Goal: Answer question/provide support

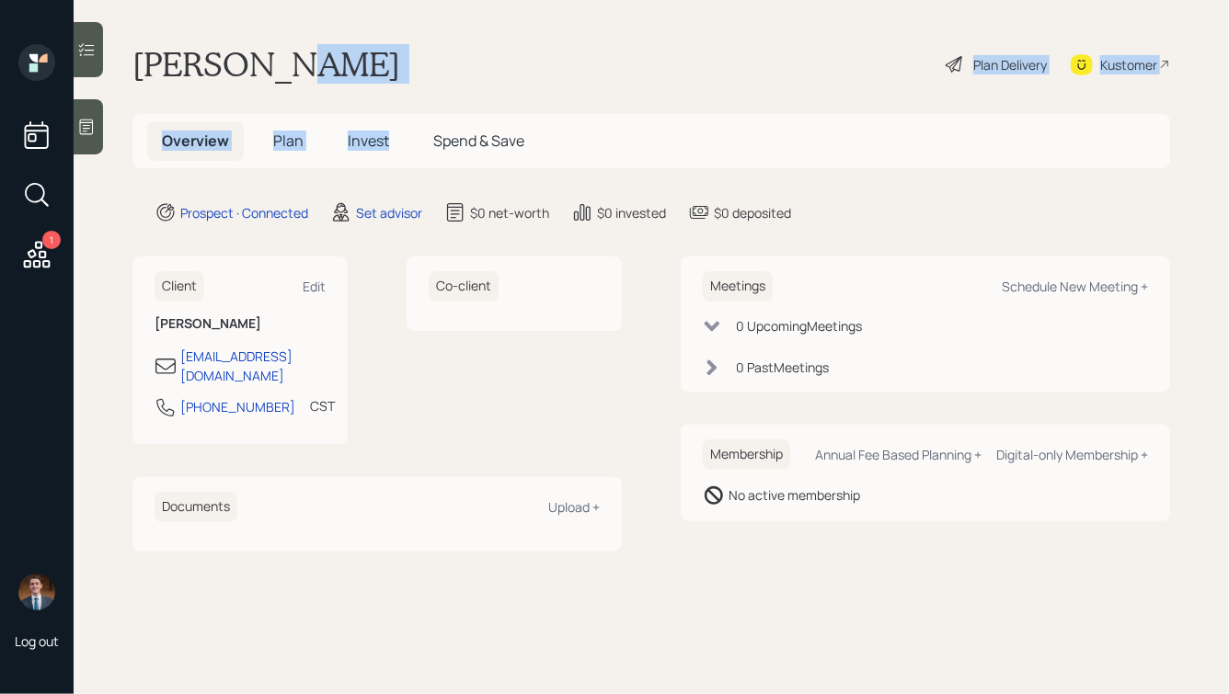
drag, startPoint x: 277, startPoint y: 69, endPoint x: 445, endPoint y: 118, distance: 175.2
click at [445, 118] on main "[PERSON_NAME] Plan Delivery Kustomer Overview Plan Invest Spend & Save Prospect…" at bounding box center [651, 347] width 1155 height 694
click at [401, 64] on div "[PERSON_NAME] Plan Delivery Kustomer" at bounding box center [650, 64] width 1037 height 40
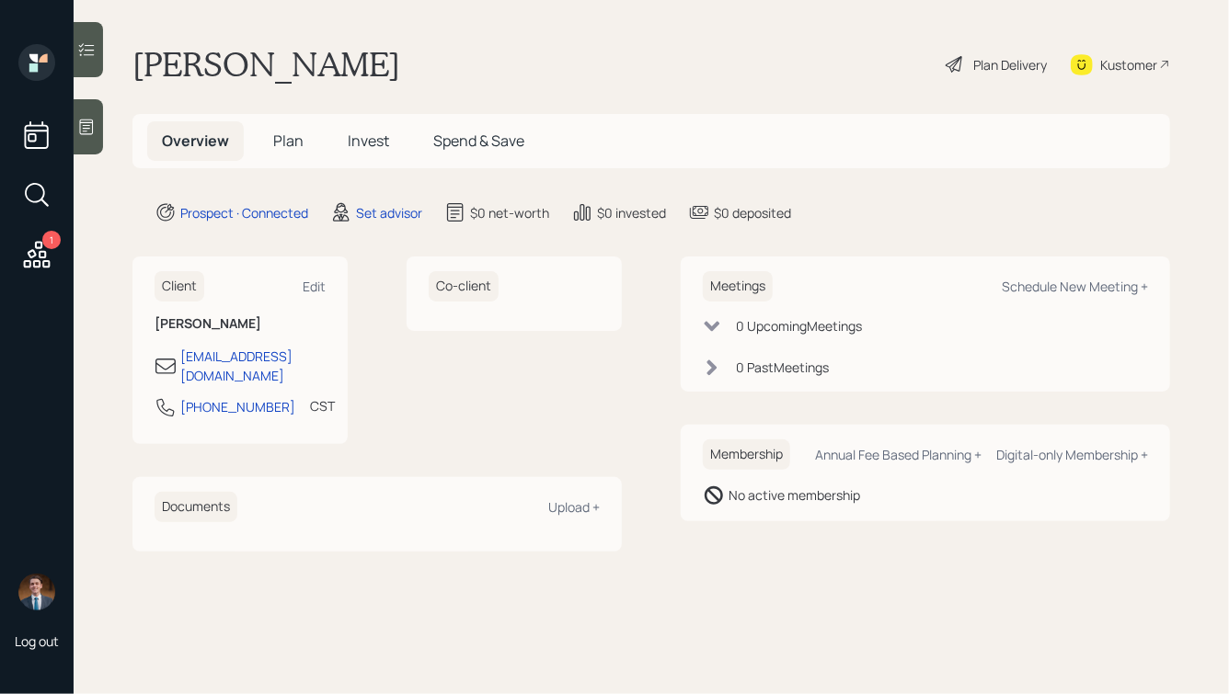
click at [90, 126] on icon at bounding box center [86, 127] width 18 height 18
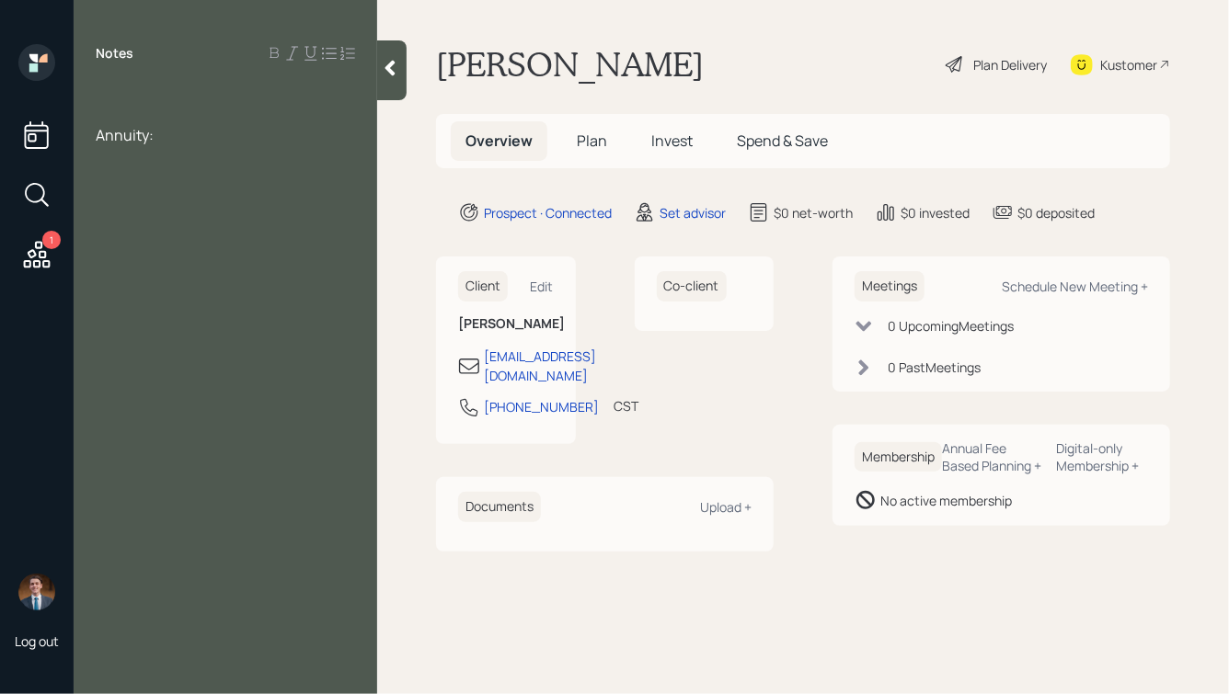
click at [146, 87] on div at bounding box center [225, 95] width 259 height 20
click at [164, 142] on div "Annuity:" at bounding box center [225, 135] width 259 height 20
click at [98, 138] on span "Annuity:" at bounding box center [125, 135] width 58 height 20
click at [292, 133] on div "American Equity Annuity:" at bounding box center [225, 135] width 259 height 20
click at [387, 69] on icon at bounding box center [390, 69] width 10 height 16
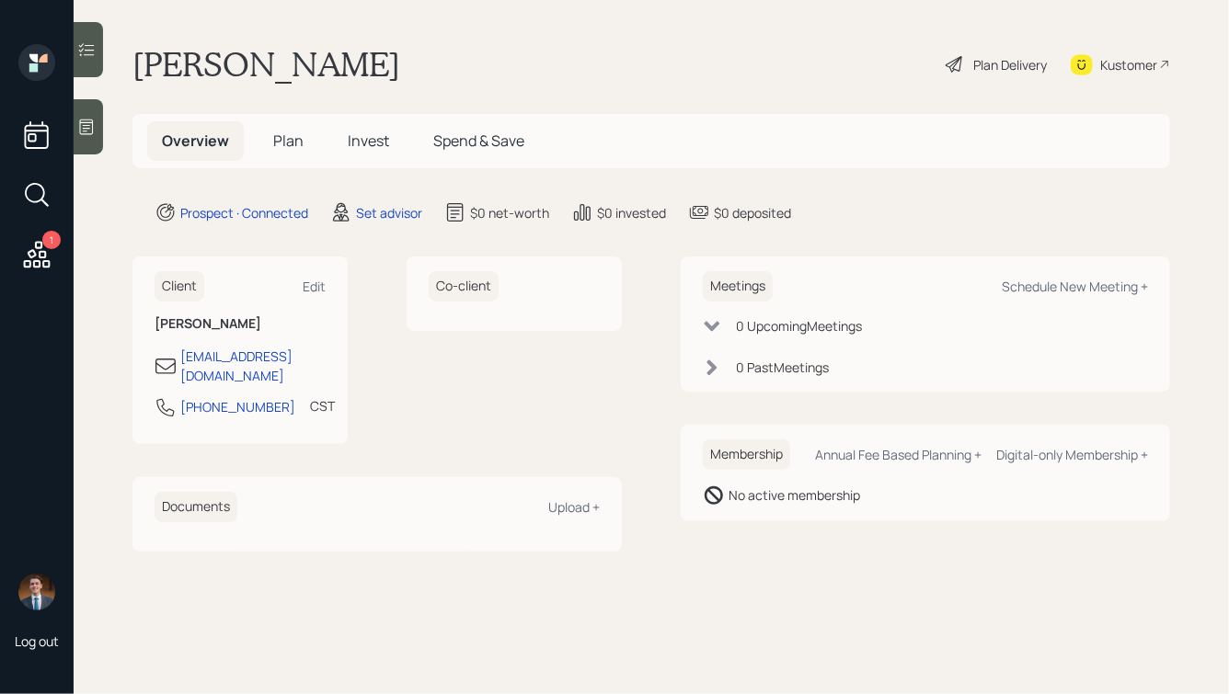
drag, startPoint x: 421, startPoint y: 66, endPoint x: 213, endPoint y: 40, distance: 209.4
click at [215, 42] on main "[PERSON_NAME] Plan Delivery Kustomer Overview Plan Invest Spend & Save Prospect…" at bounding box center [651, 347] width 1155 height 694
click at [213, 40] on main "[PERSON_NAME] Plan Delivery Kustomer Overview Plan Invest Spend & Save Prospect…" at bounding box center [651, 347] width 1155 height 694
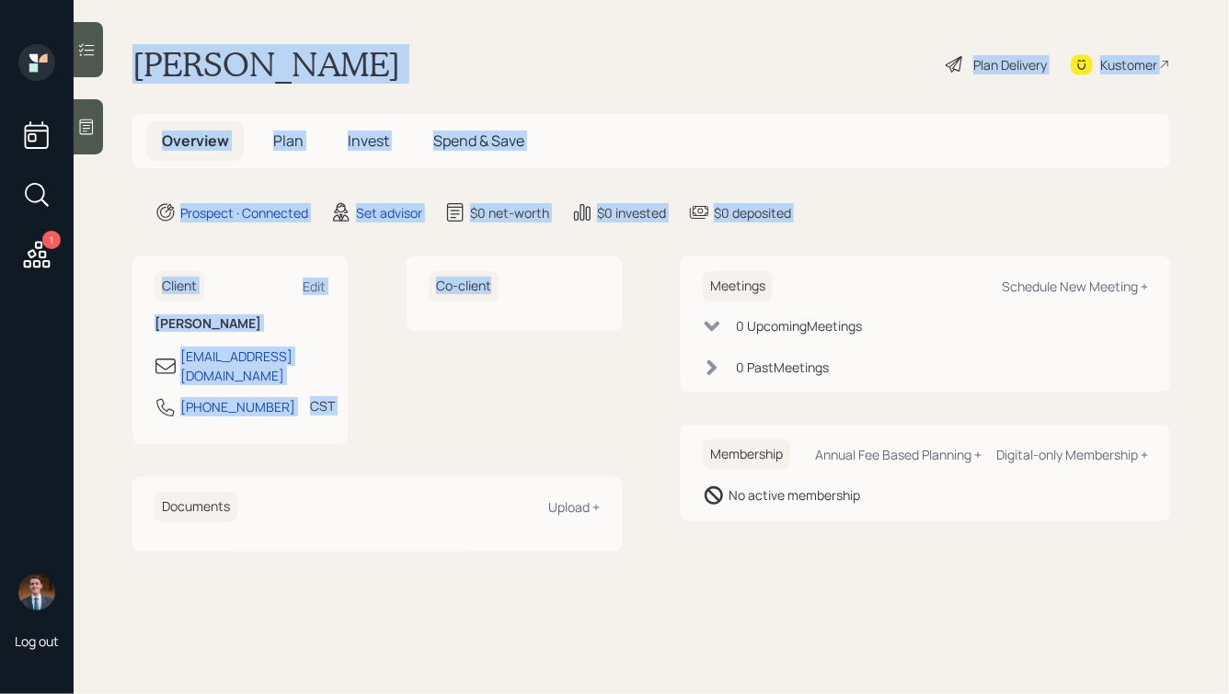
drag, startPoint x: 135, startPoint y: 60, endPoint x: 551, endPoint y: 355, distance: 509.9
click at [551, 355] on main "[PERSON_NAME] Plan Delivery Kustomer Overview Plan Invest Spend & Save Prospect…" at bounding box center [651, 347] width 1155 height 694
click at [551, 355] on div "Co-client" at bounding box center [514, 351] width 215 height 188
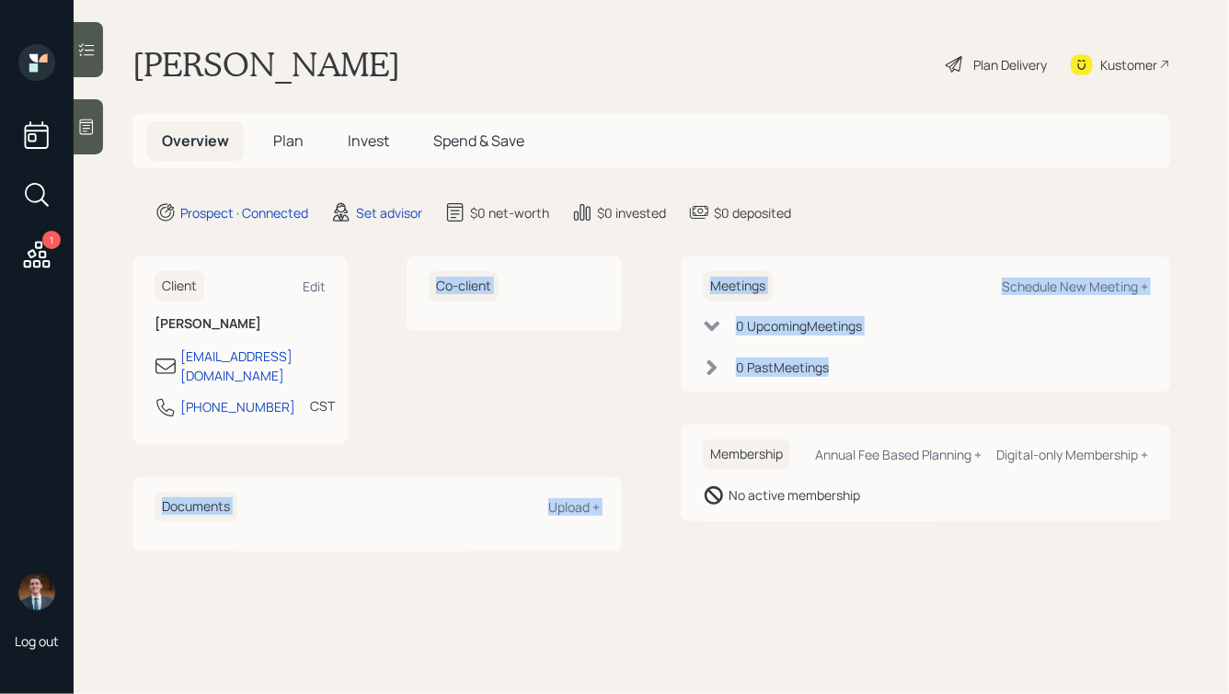
drag, startPoint x: 850, startPoint y: 404, endPoint x: 557, endPoint y: 185, distance: 365.3
click at [557, 185] on main "[PERSON_NAME] Plan Delivery Kustomer Overview Plan Invest Spend & Save Prospect…" at bounding box center [651, 347] width 1155 height 694
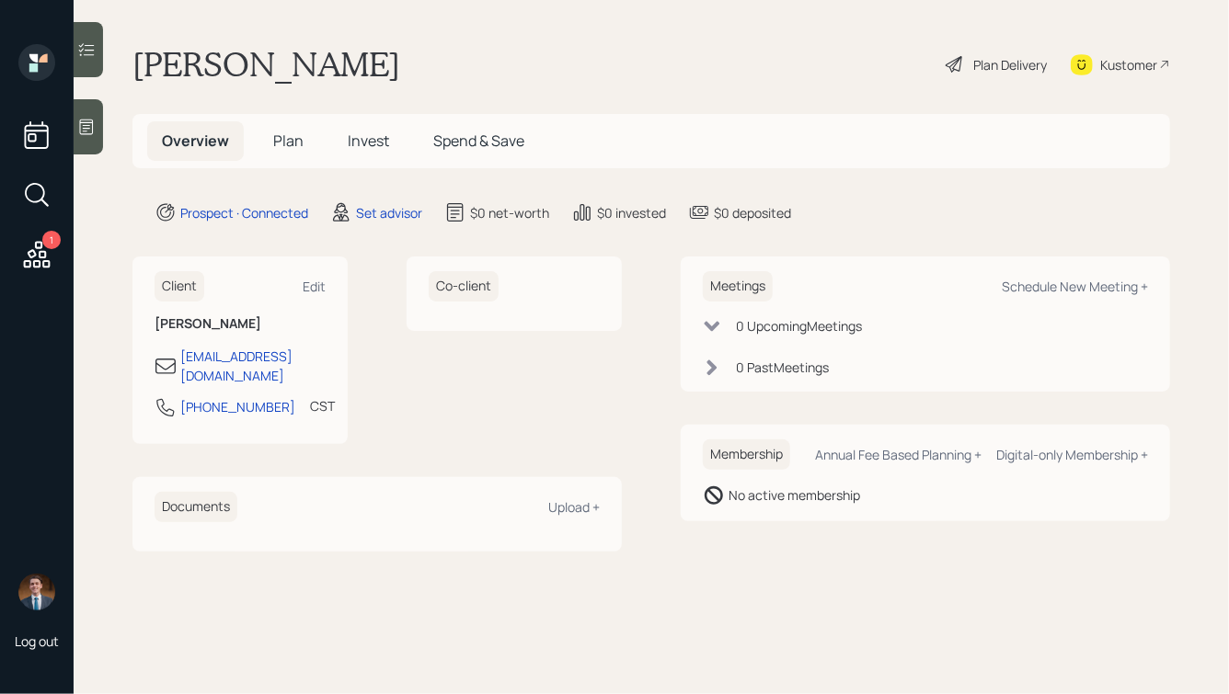
click at [444, 82] on div "[PERSON_NAME] Plan Delivery Kustomer" at bounding box center [650, 64] width 1037 height 40
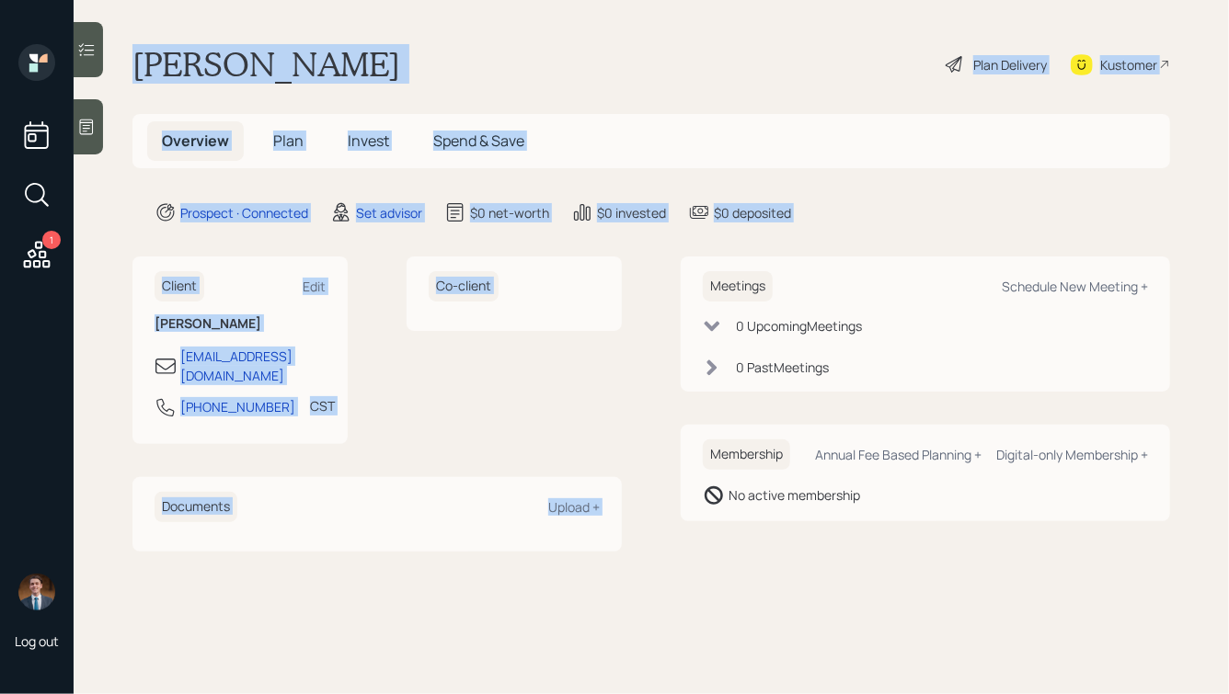
drag, startPoint x: 804, startPoint y: 224, endPoint x: 365, endPoint y: 24, distance: 482.3
click at [365, 24] on main "[PERSON_NAME] Plan Delivery Kustomer Overview Plan Invest Spend & Save Prospect…" at bounding box center [651, 347] width 1155 height 694
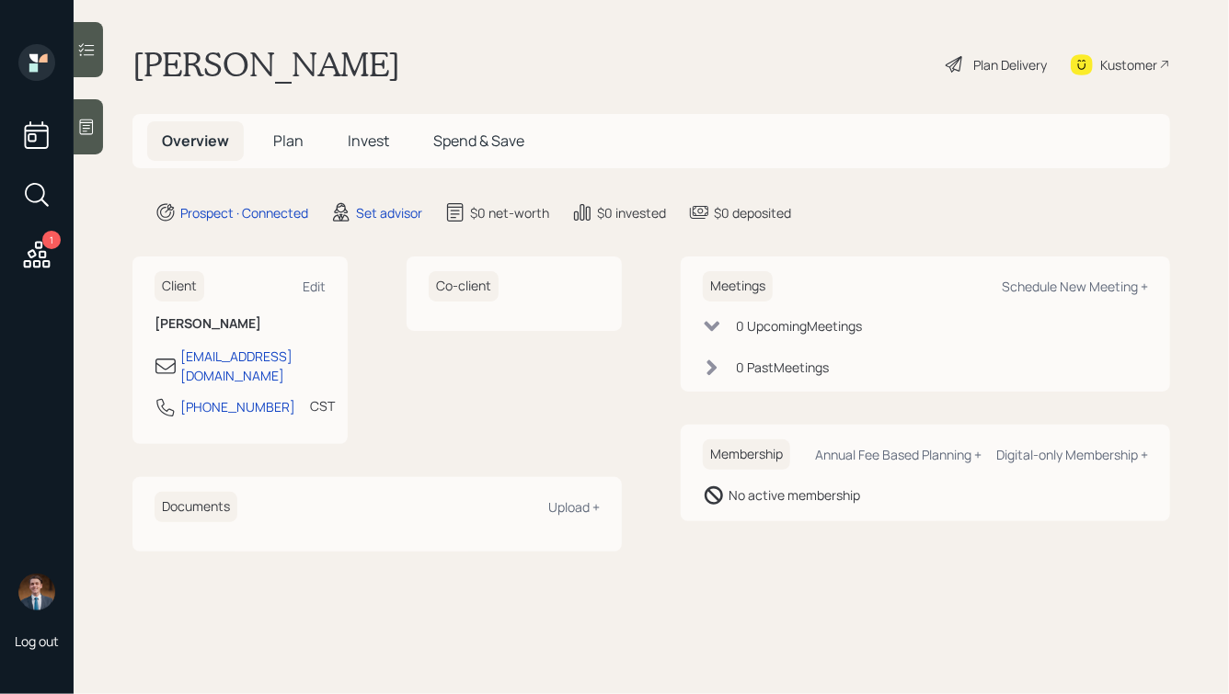
click at [83, 129] on icon at bounding box center [86, 127] width 18 height 18
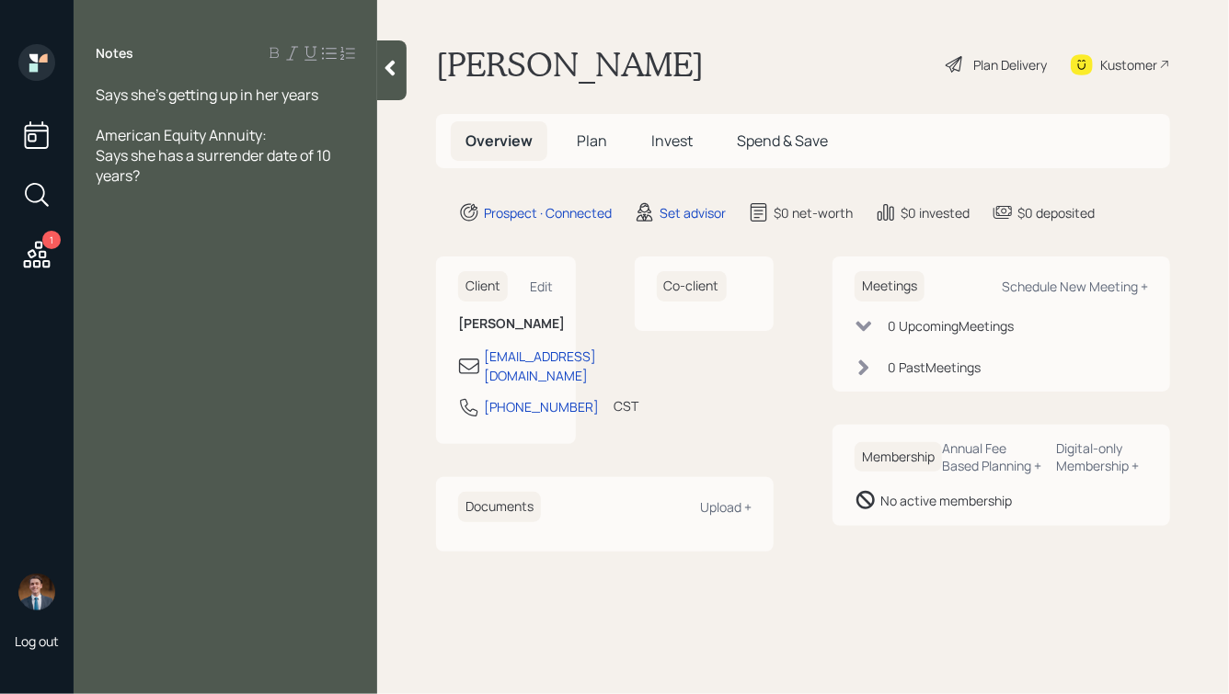
click at [328, 95] on div "Says she's getting up in her years" at bounding box center [225, 95] width 259 height 20
click at [243, 175] on div "American Equity Annuity: Says she has a surrender date of 10 years?" at bounding box center [225, 155] width 259 height 61
click at [320, 98] on div "Says she's getting up in her years" at bounding box center [225, 95] width 259 height 20
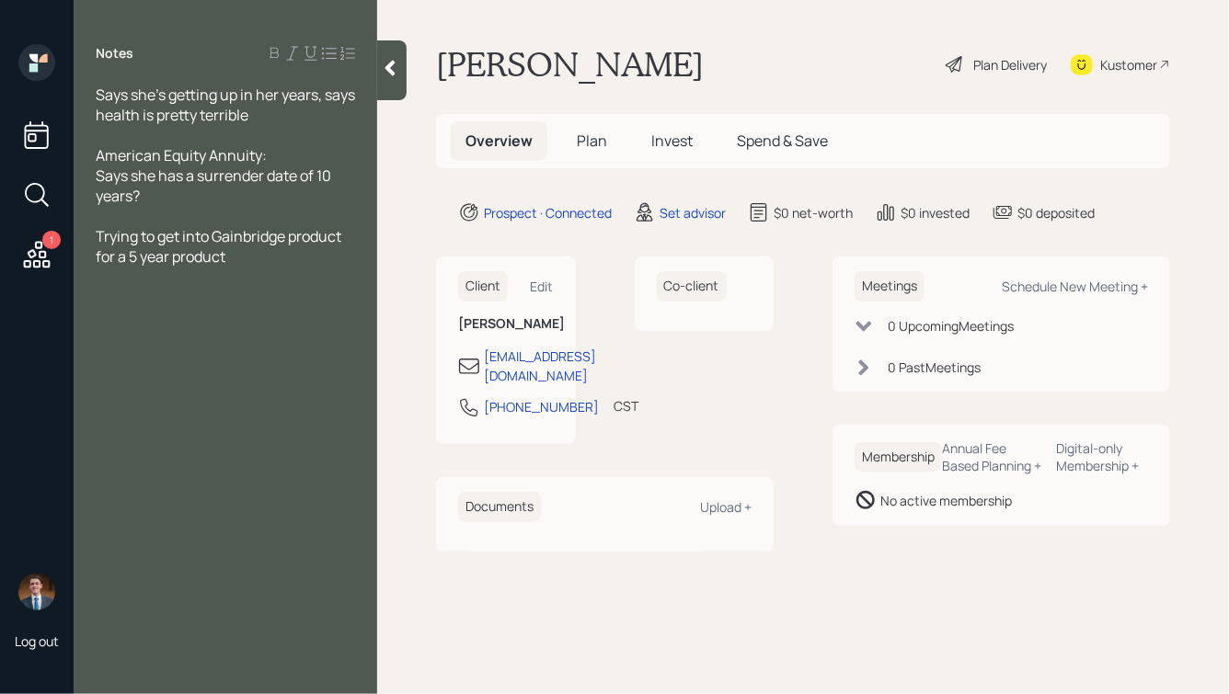
click at [384, 68] on icon at bounding box center [390, 68] width 18 height 18
